Goal: Task Accomplishment & Management: Use online tool/utility

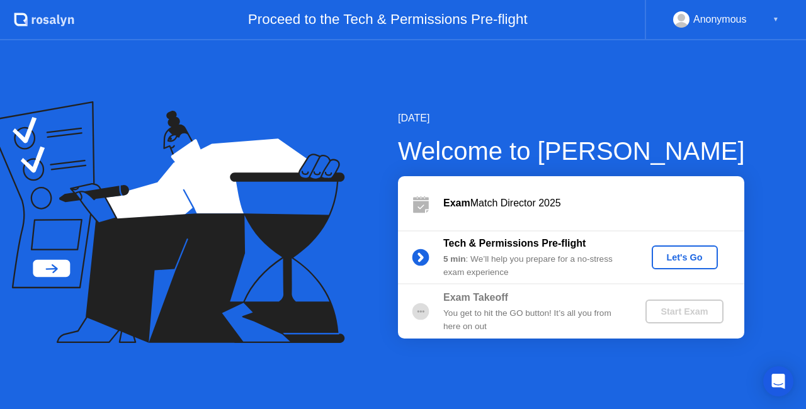
click at [686, 262] on div "Let's Go" at bounding box center [685, 257] width 56 height 10
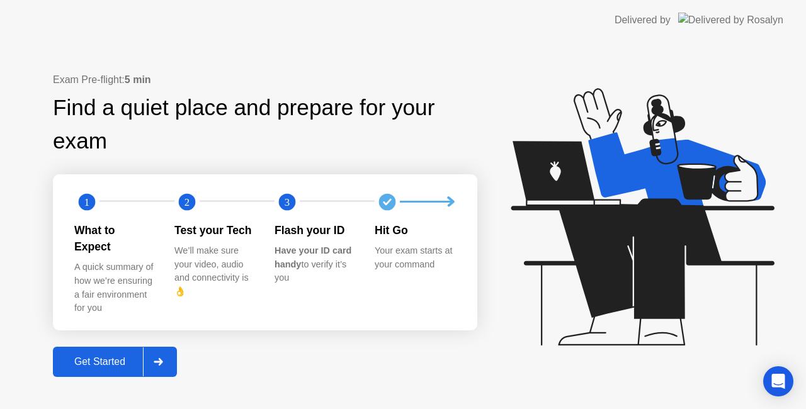
click at [90, 361] on div "Get Started" at bounding box center [100, 361] width 86 height 11
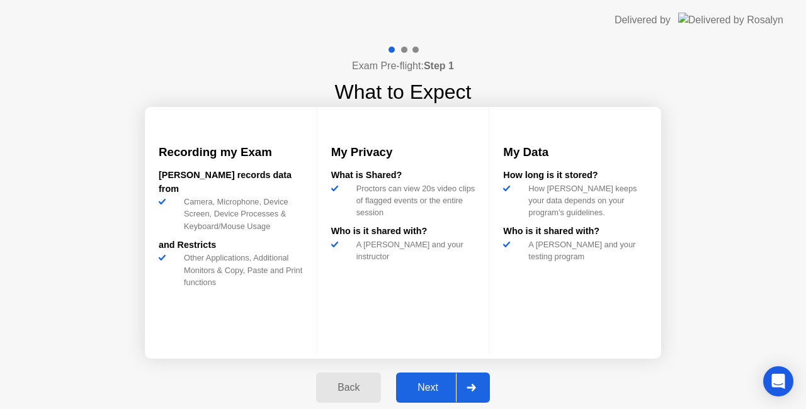
click at [446, 388] on div "Next" at bounding box center [428, 387] width 56 height 11
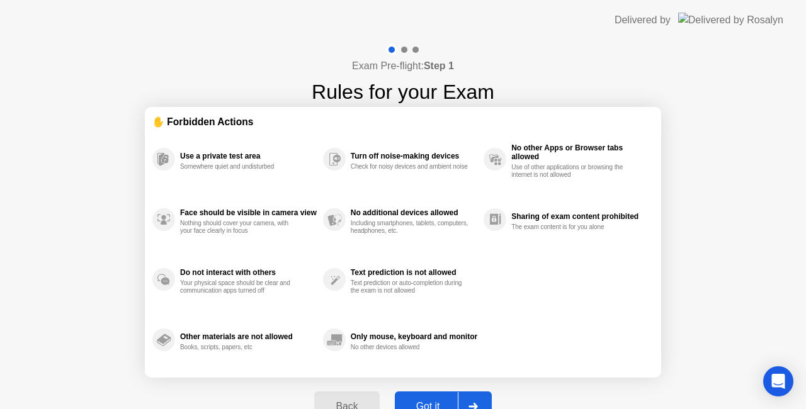
click at [417, 401] on div "Got it" at bounding box center [427, 406] width 59 height 11
select select "**********"
select select "*******"
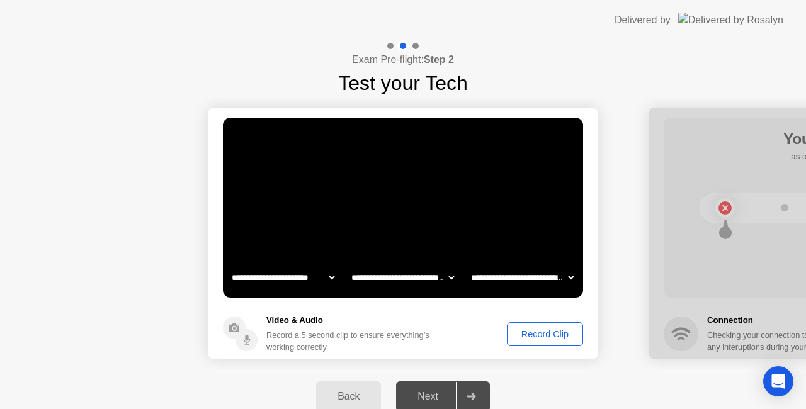
click at [546, 335] on div "Record Clip" at bounding box center [544, 334] width 67 height 10
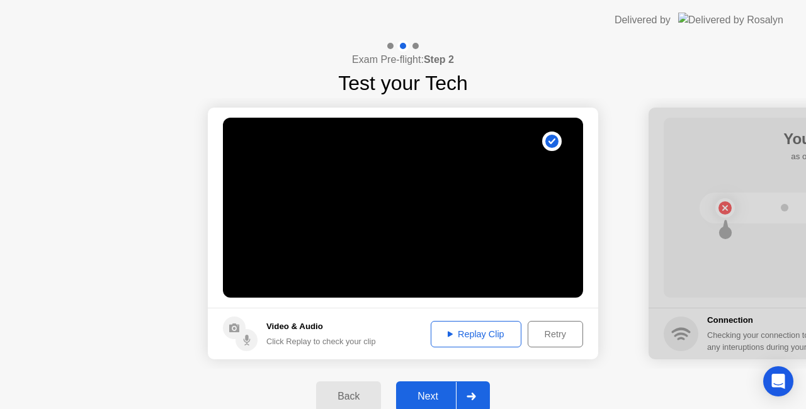
click at [475, 333] on div "Replay Clip" at bounding box center [476, 334] width 82 height 10
click at [434, 392] on div "Next" at bounding box center [428, 396] width 56 height 11
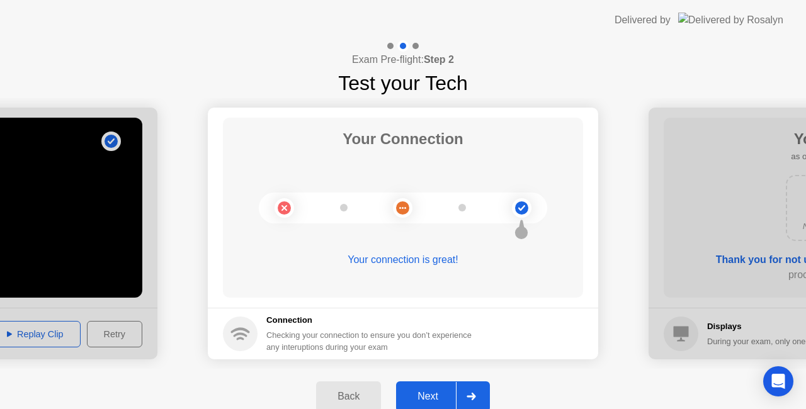
click at [410, 256] on div "Your connection is great!" at bounding box center [403, 259] width 360 height 15
click at [430, 388] on button "Next" at bounding box center [443, 396] width 94 height 30
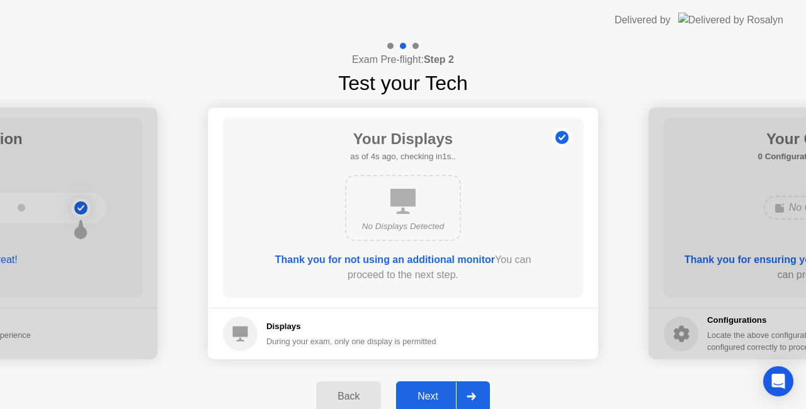
click at [429, 395] on div "Next" at bounding box center [428, 396] width 56 height 11
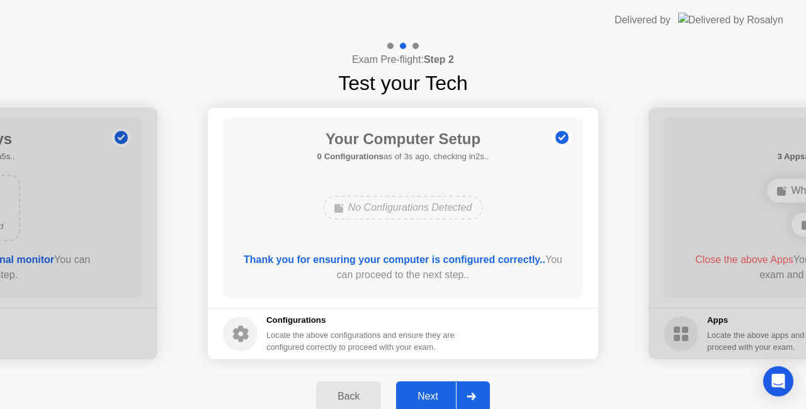
click at [429, 395] on div "Next" at bounding box center [428, 396] width 56 height 11
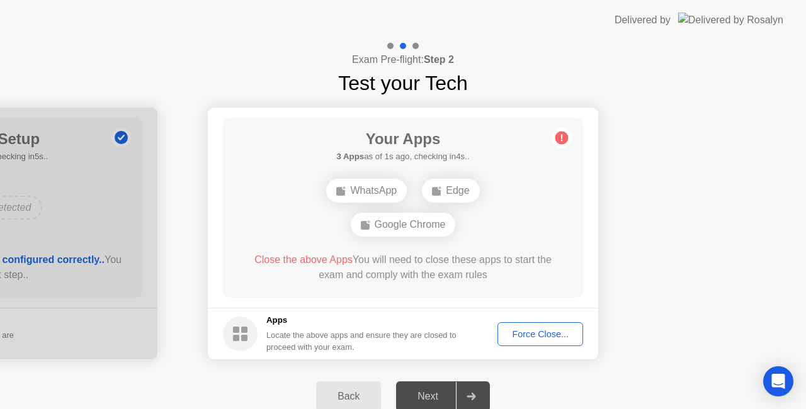
click at [511, 329] on div "Force Close..." at bounding box center [540, 334] width 77 height 10
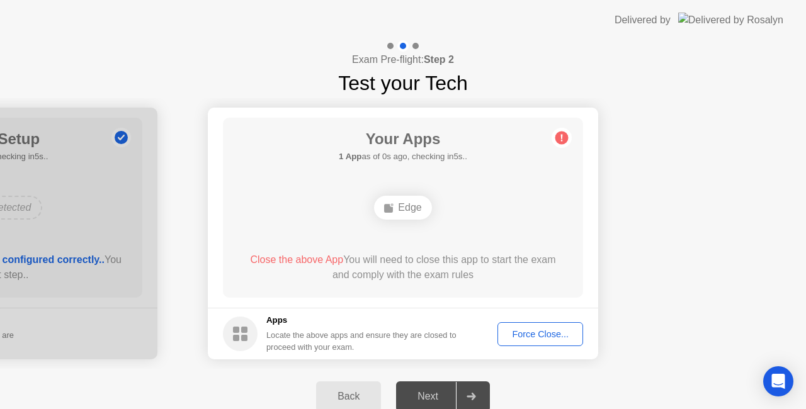
click at [548, 339] on div "Force Close..." at bounding box center [540, 334] width 77 height 10
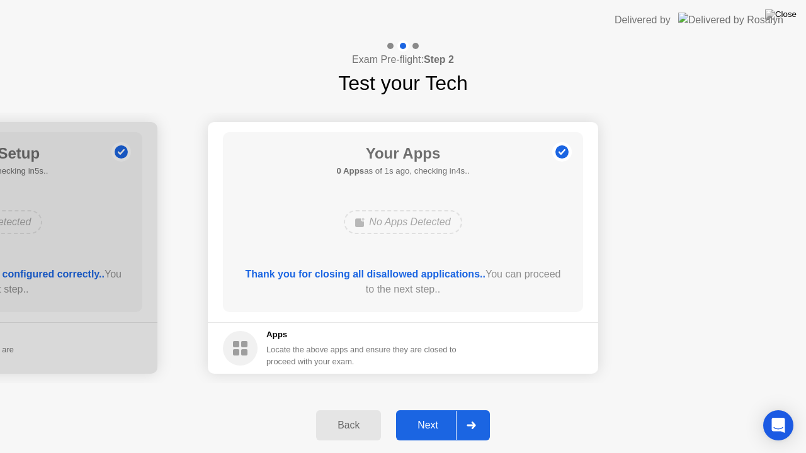
click at [431, 409] on div "Next" at bounding box center [428, 425] width 56 height 11
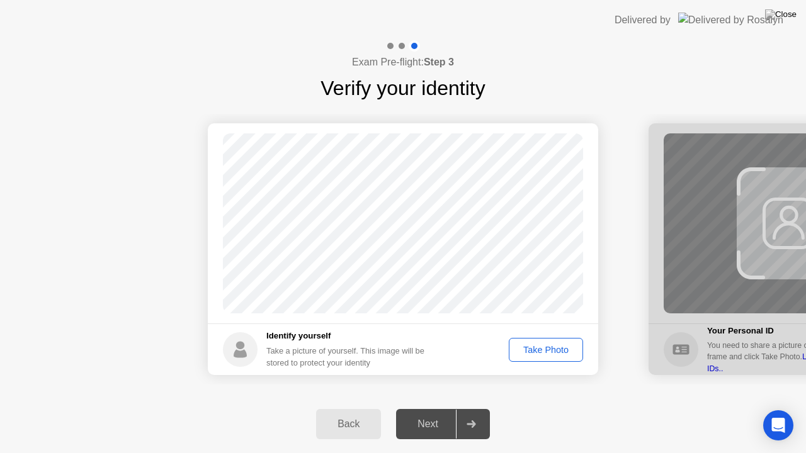
click at [544, 349] on div "Take Photo" at bounding box center [545, 350] width 65 height 10
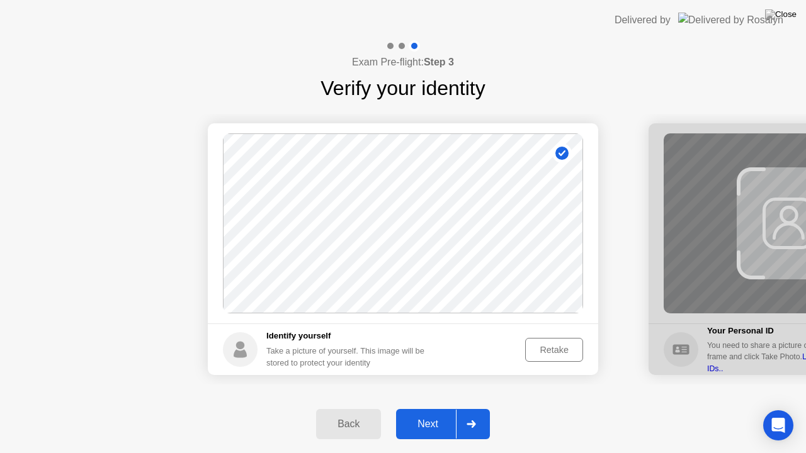
click at [434, 409] on div "Next" at bounding box center [428, 424] width 56 height 11
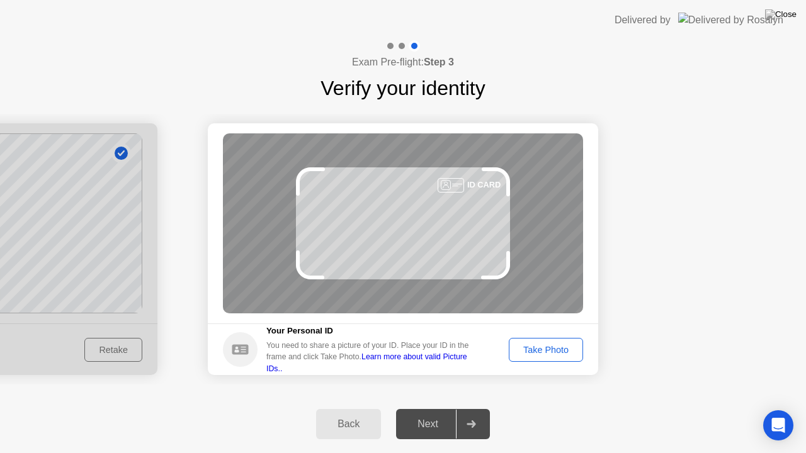
click at [534, 347] on div "Take Photo" at bounding box center [545, 350] width 65 height 10
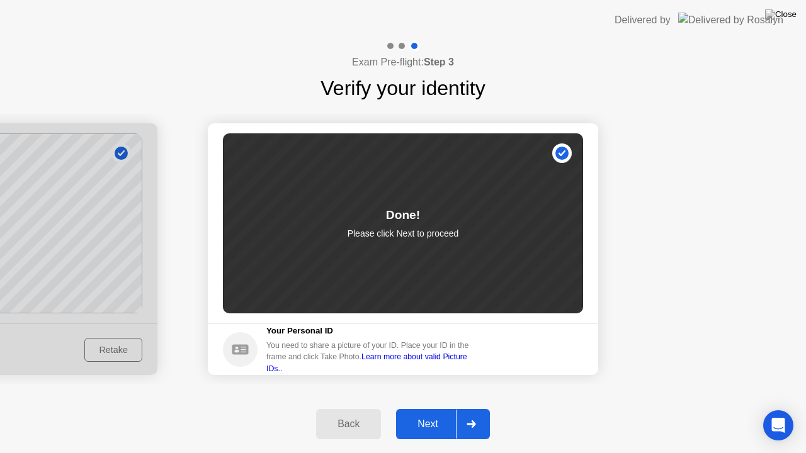
click at [565, 150] on div "Done! Please click Next to proceed" at bounding box center [403, 223] width 360 height 180
click at [242, 349] on icon at bounding box center [240, 349] width 16 height 10
click at [427, 409] on div "Next" at bounding box center [428, 424] width 56 height 11
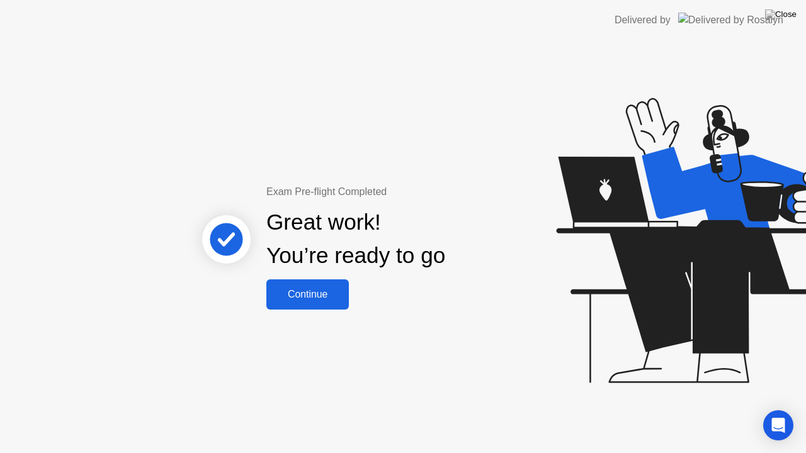
click at [308, 289] on div "Continue" at bounding box center [307, 294] width 75 height 11
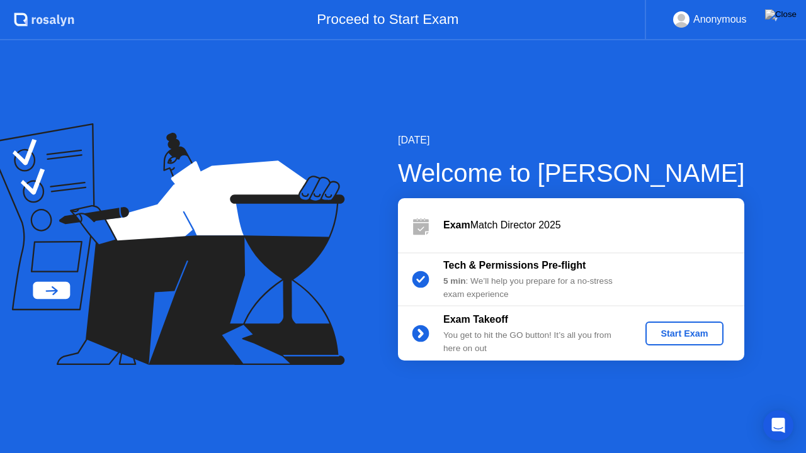
click at [679, 330] on div "Start Exam" at bounding box center [683, 334] width 67 height 10
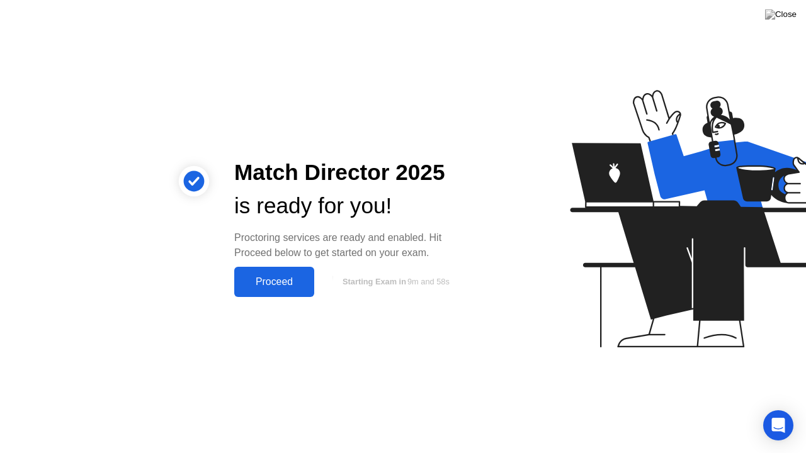
click at [284, 280] on div "Proceed" at bounding box center [274, 281] width 72 height 11
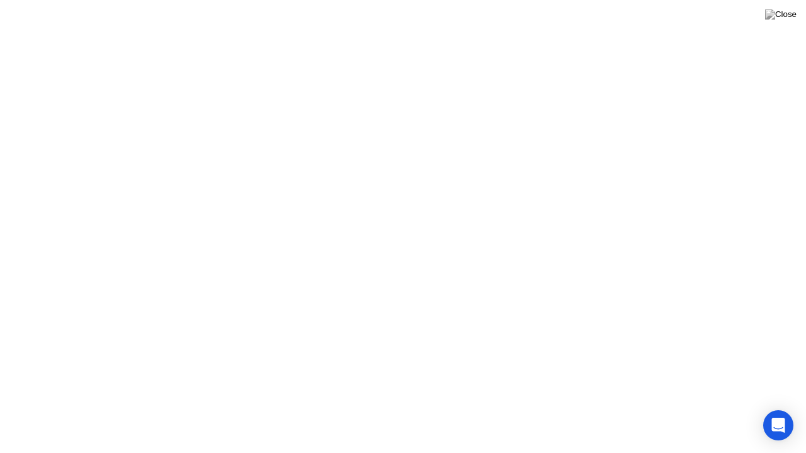
click button "Got it"
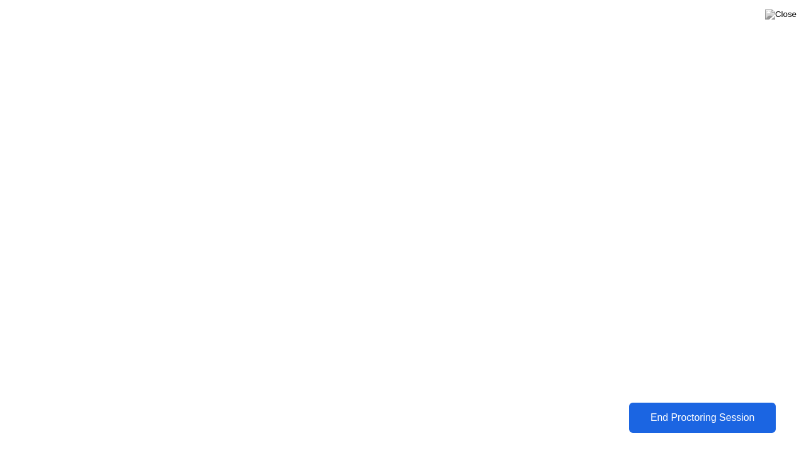
click at [723, 409] on div "End Proctoring Session" at bounding box center [702, 417] width 139 height 11
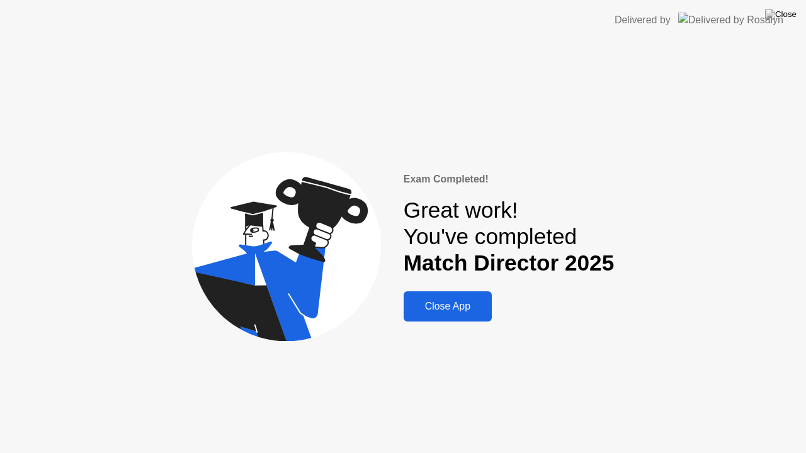
click at [456, 311] on div "Close App" at bounding box center [447, 306] width 81 height 11
